Goal: Find specific page/section: Find specific page/section

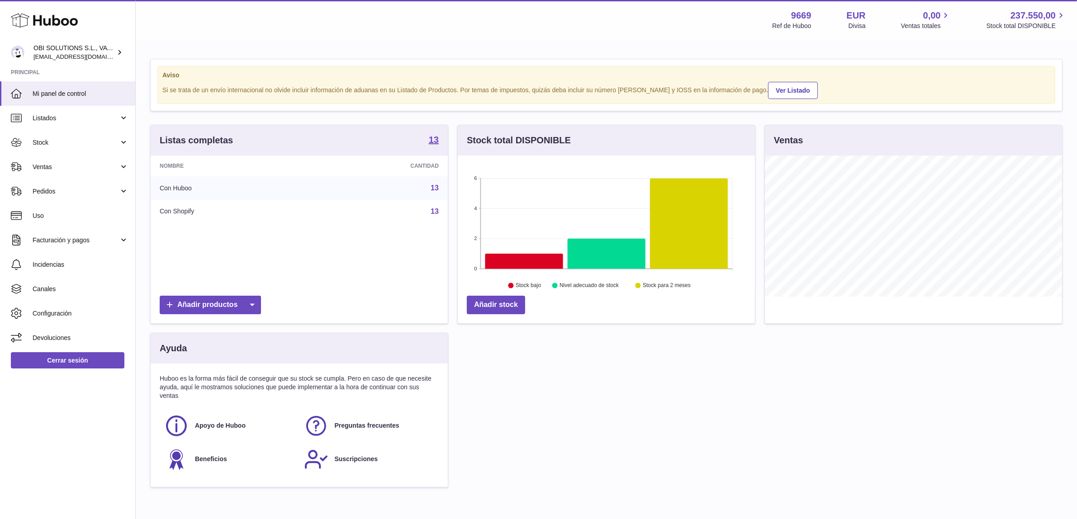
scroll to position [141, 297]
click at [432, 137] on strong "13" at bounding box center [434, 139] width 10 height 9
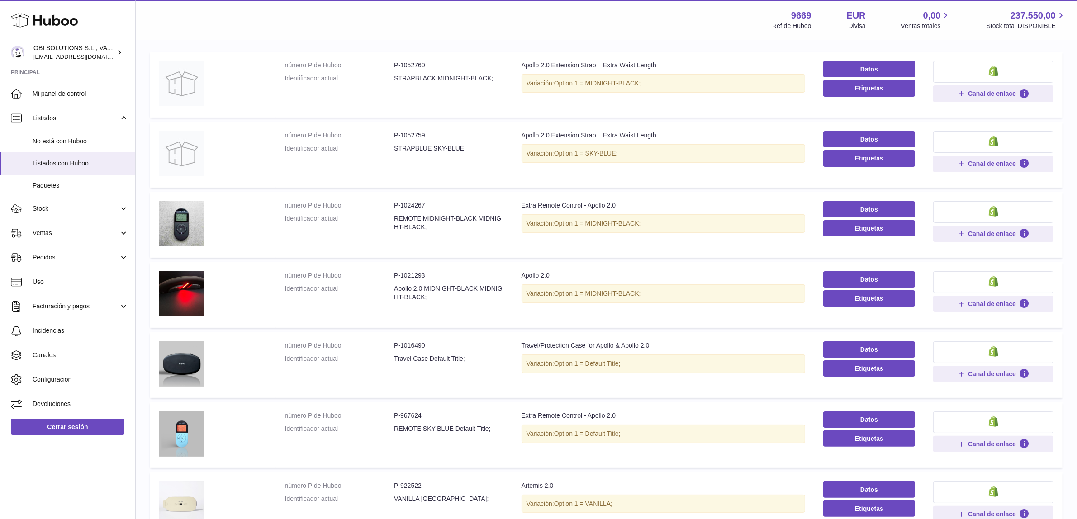
scroll to position [113, 0]
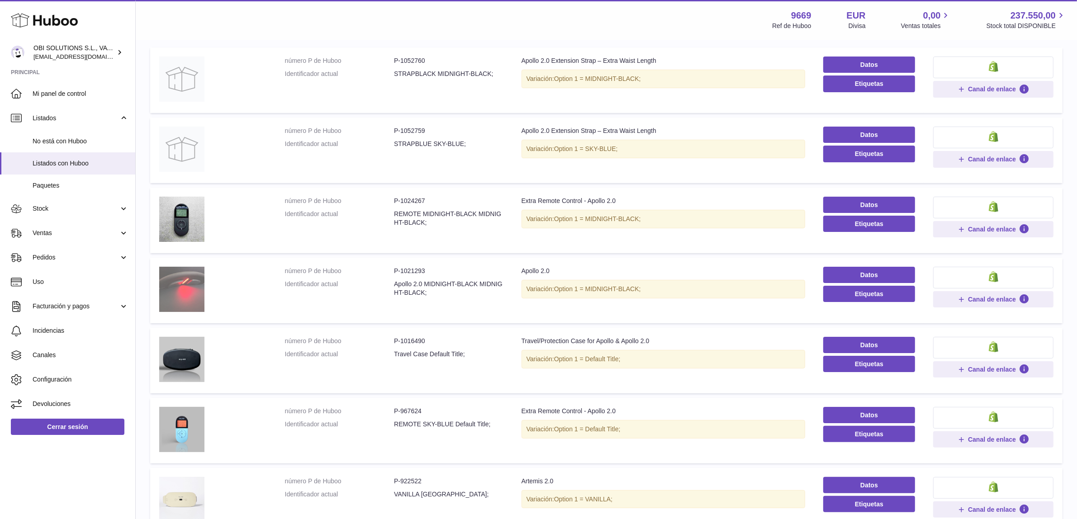
click at [170, 285] on img at bounding box center [181, 289] width 45 height 45
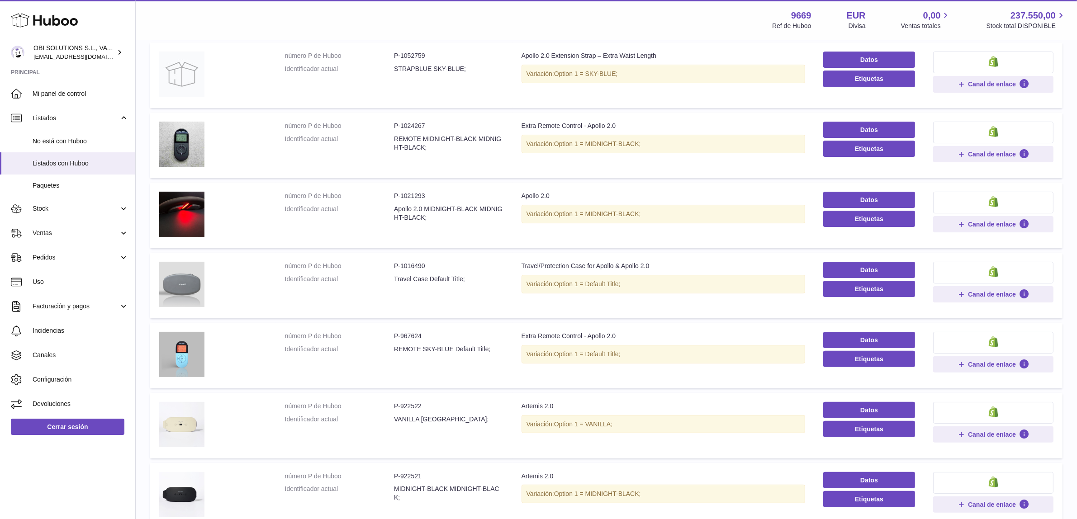
scroll to position [226, 0]
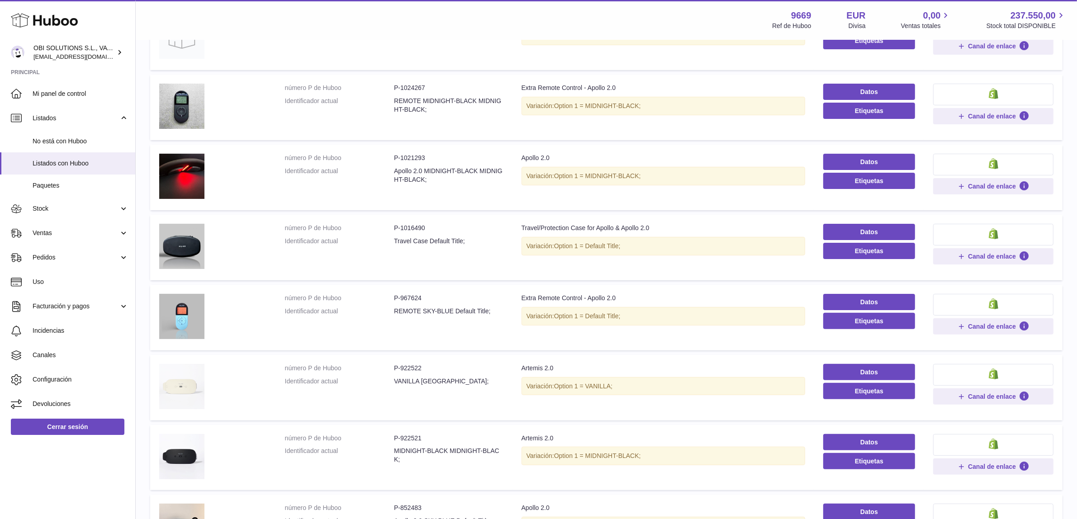
click at [186, 385] on img at bounding box center [181, 386] width 45 height 45
click at [189, 463] on img at bounding box center [181, 456] width 45 height 45
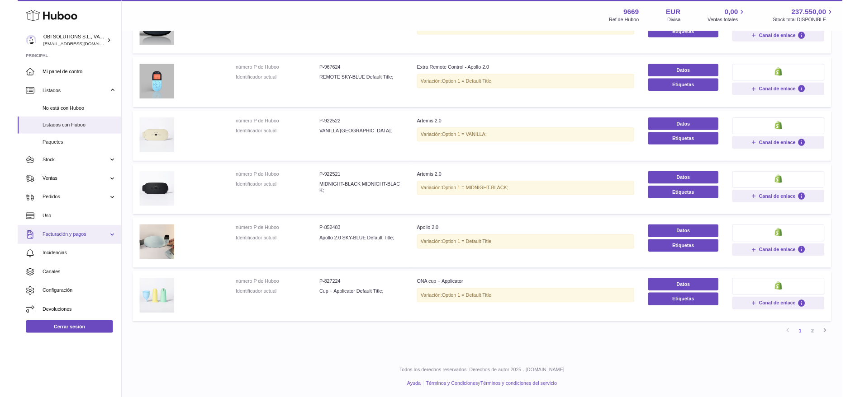
scroll to position [436, 0]
